Goal: Navigation & Orientation: Find specific page/section

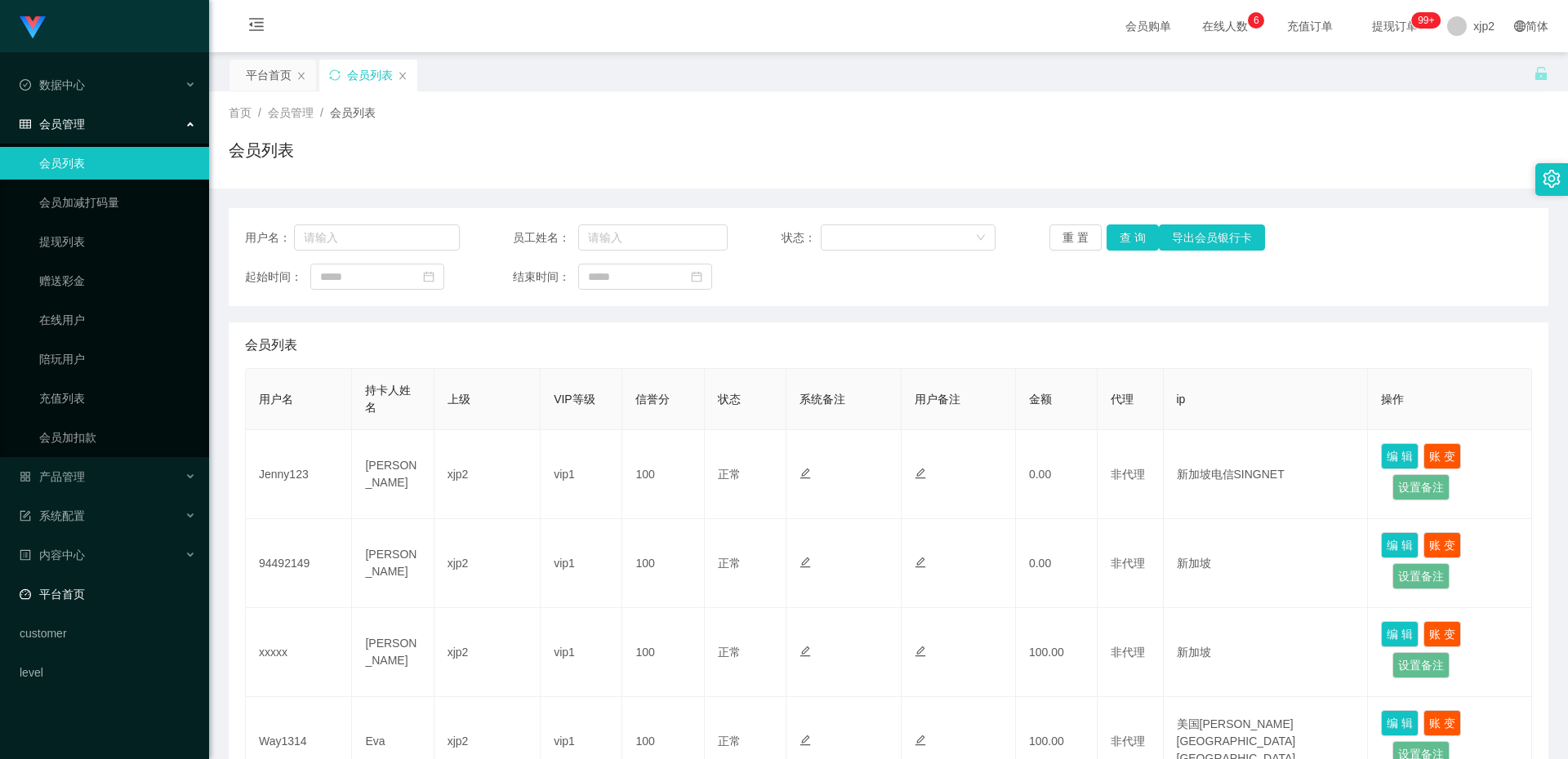
click at [50, 602] on link "平台首页" at bounding box center [108, 594] width 177 height 33
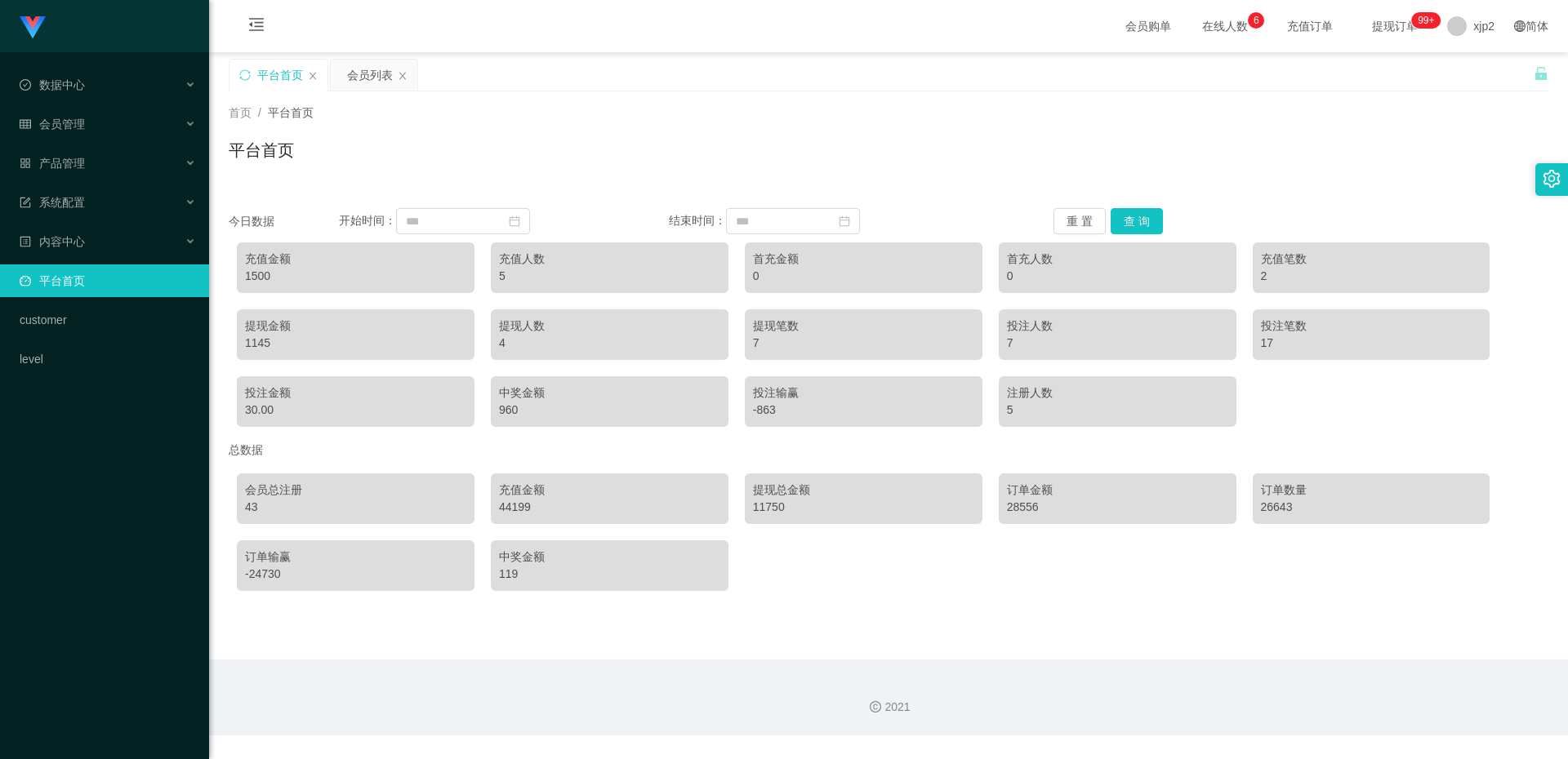
click at [117, 474] on div "Shopee工作台代理端 数据中心 会员管理 会员列表 会员加减打码量 提现列表 赠送彩金 在线用户 陪玩用户 充值列表 会员加扣款 产品管理 系统配置 内容…" at bounding box center [104, 379] width 209 height 759
click at [118, 474] on div "Shopee工作台代理端 数据中心 会员管理 会员列表 会员加减打码量 提现列表 赠送彩金 在线用户 陪玩用户 充值列表 会员加扣款 产品管理 系统配置 内容…" at bounding box center [104, 379] width 209 height 759
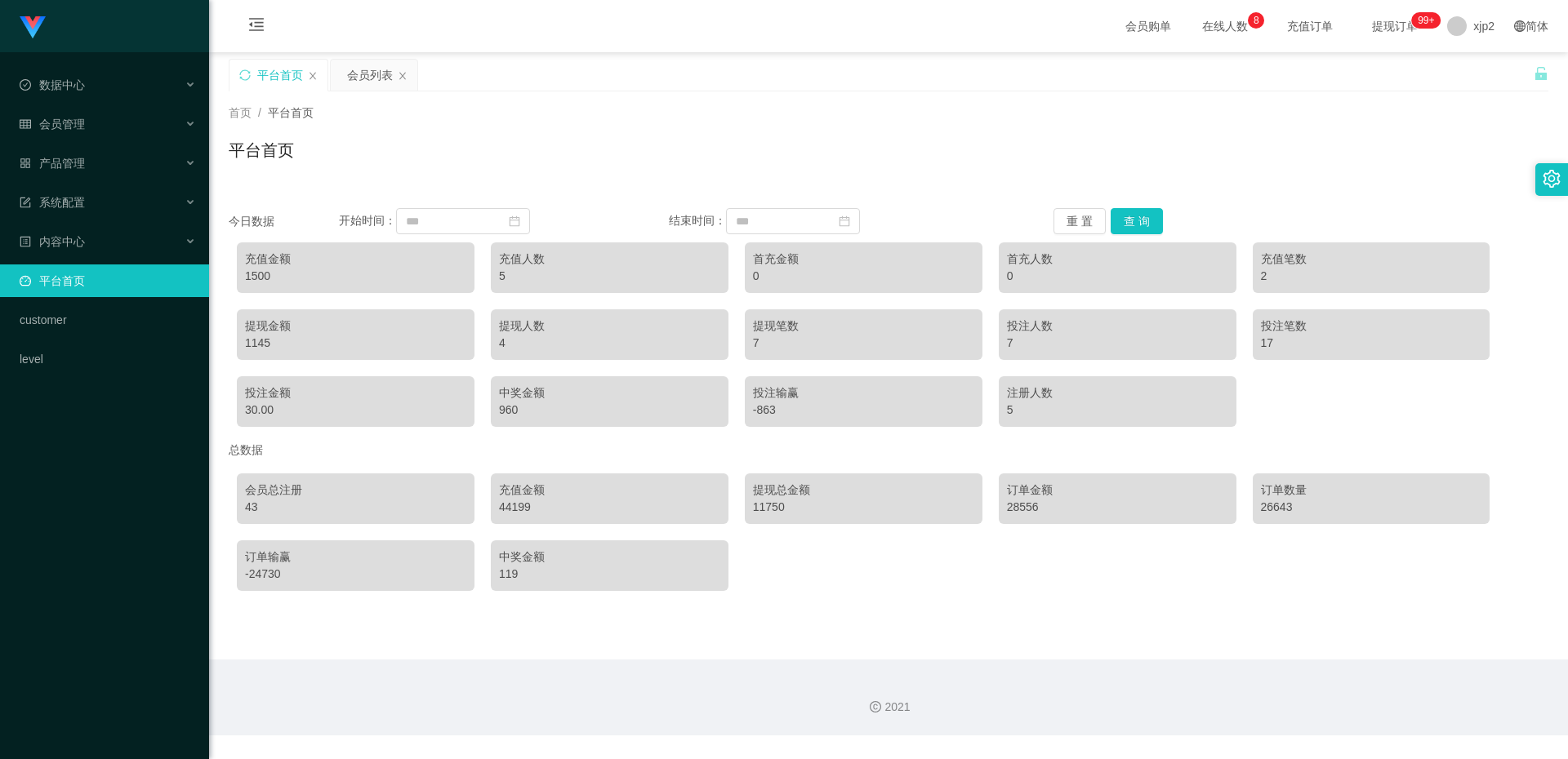
click at [118, 474] on div "Shopee工作台代理端 数据中心 会员管理 会员列表 会员加减打码量 提现列表 赠送彩金 在线用户 陪玩用户 充值列表 会员加扣款 产品管理 系统配置 内容…" at bounding box center [104, 379] width 209 height 759
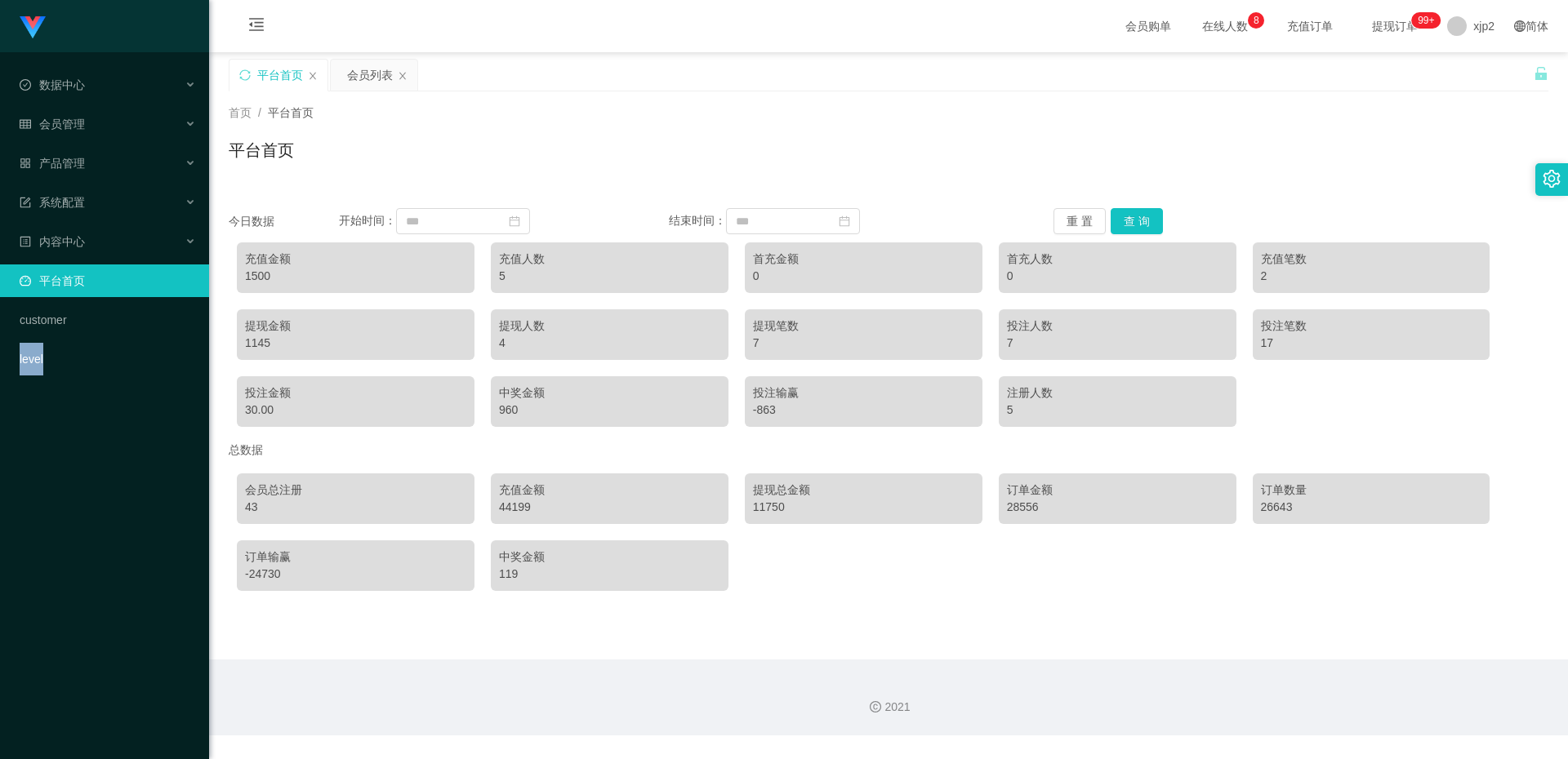
click at [118, 474] on div "Shopee工作台代理端 数据中心 会员管理 会员列表 会员加减打码量 提现列表 赠送彩金 在线用户 陪玩用户 充值列表 会员加扣款 产品管理 系统配置 内容…" at bounding box center [104, 379] width 209 height 759
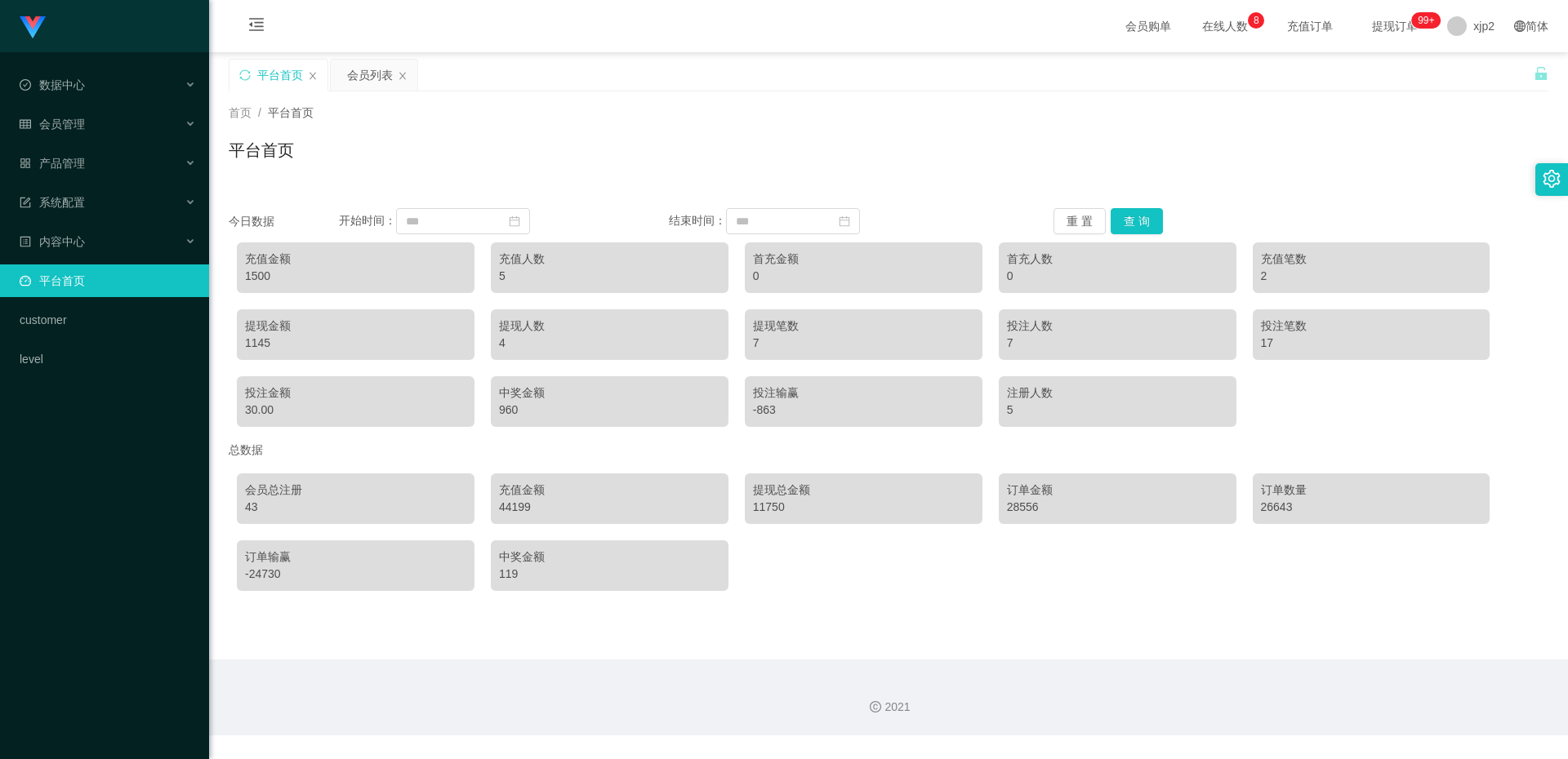
click at [118, 474] on div "Shopee工作台代理端 数据中心 会员管理 会员列表 会员加减打码量 提现列表 赠送彩金 在线用户 陪玩用户 充值列表 会员加扣款 产品管理 系统配置 内容…" at bounding box center [104, 379] width 209 height 759
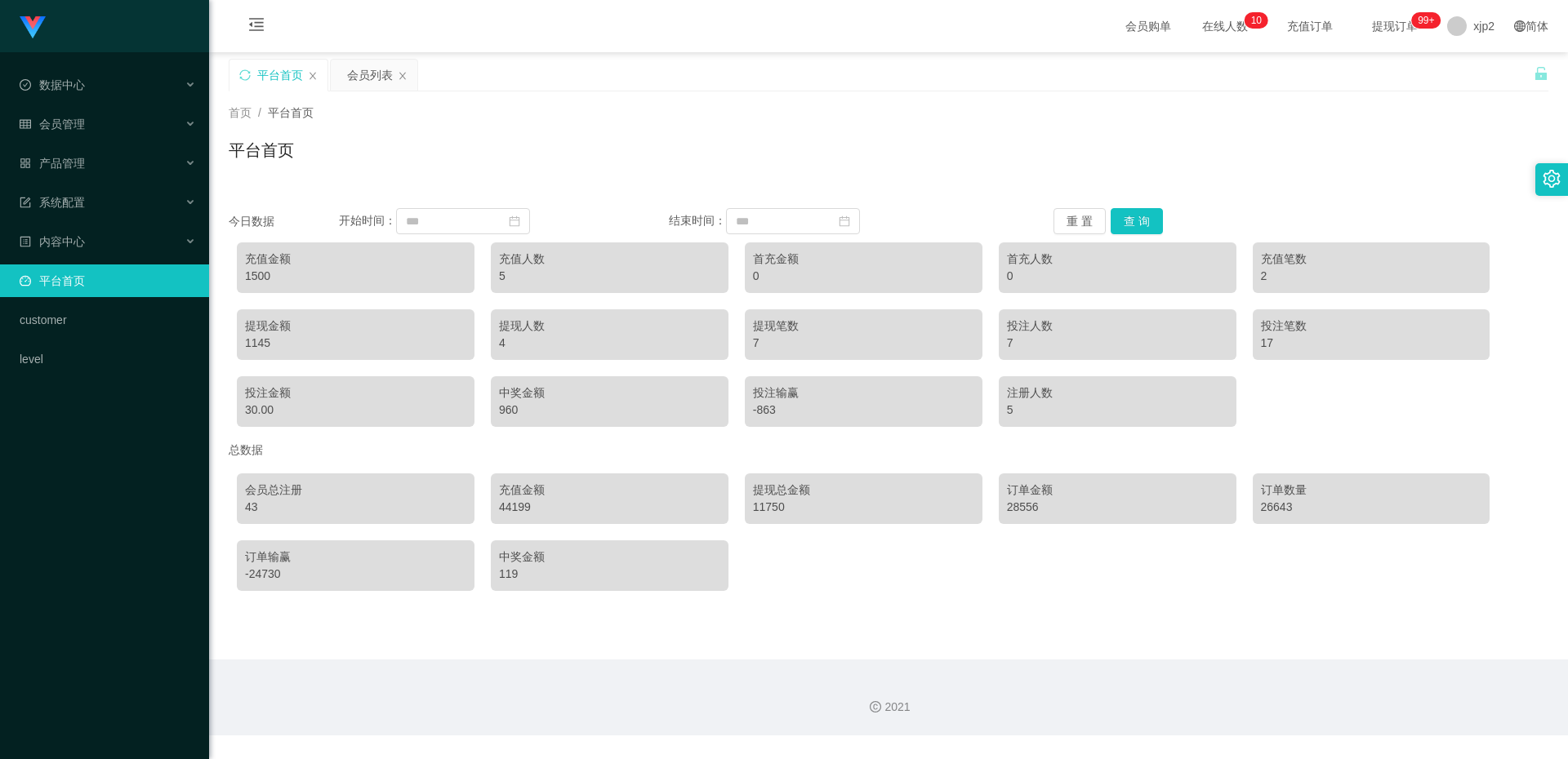
click at [118, 474] on div "Shopee工作台代理端 数据中心 会员管理 会员列表 会员加减打码量 提现列表 赠送彩金 在线用户 陪玩用户 充值列表 会员加扣款 产品管理 系统配置 内容…" at bounding box center [104, 379] width 209 height 759
